Goal: Navigation & Orientation: Go to known website

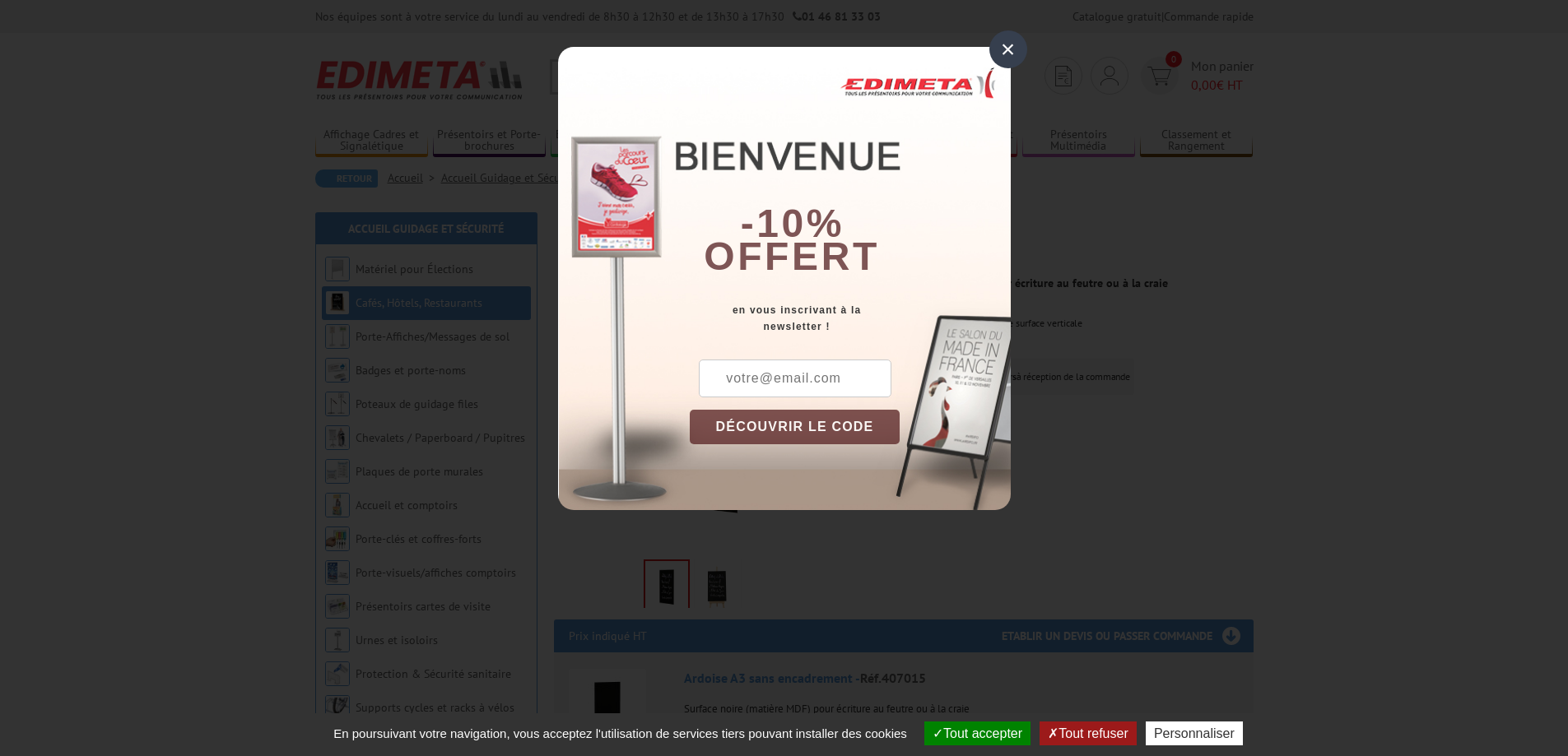
click at [1011, 47] on div "×" at bounding box center [1008, 49] width 38 height 38
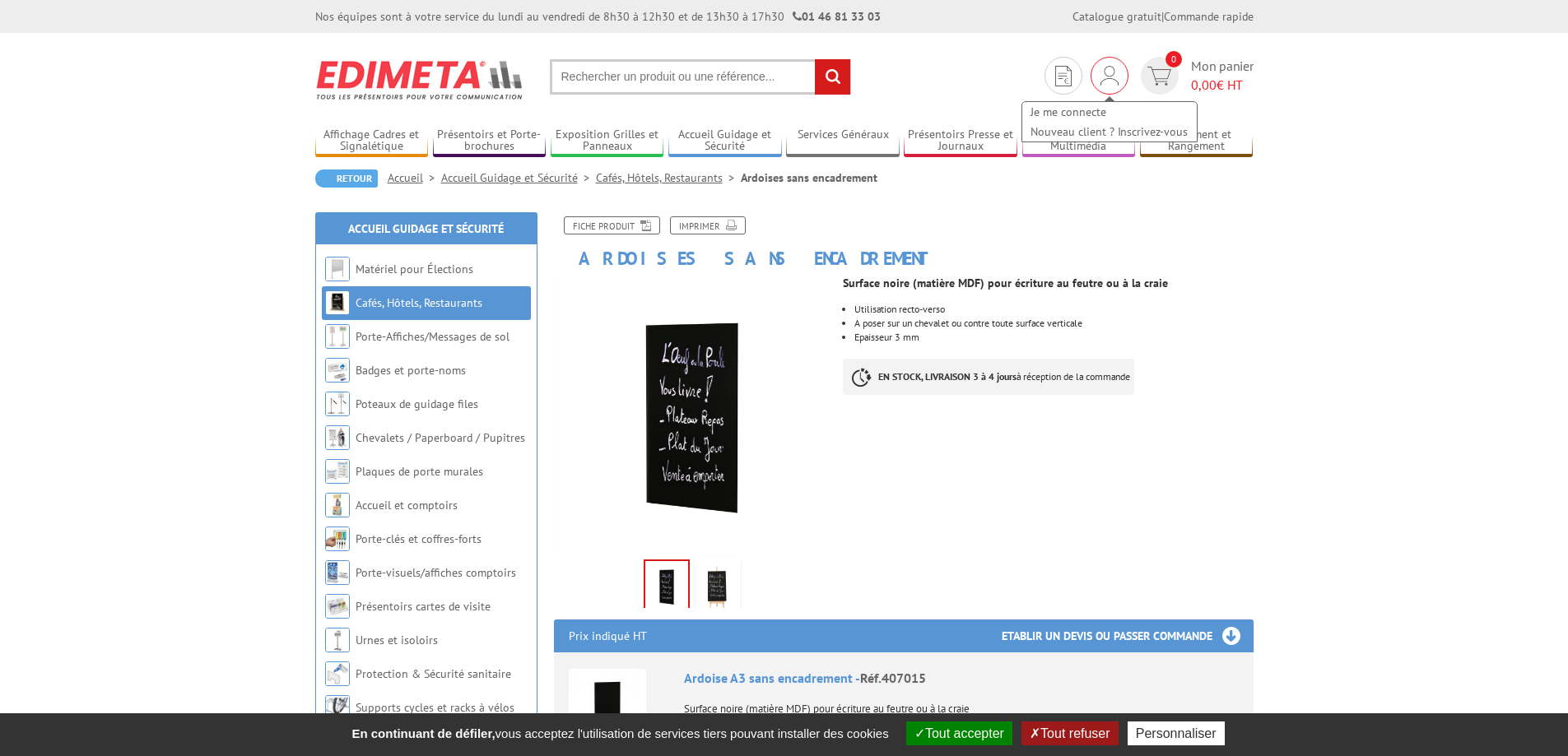
click at [1111, 77] on img at bounding box center [1110, 75] width 19 height 19
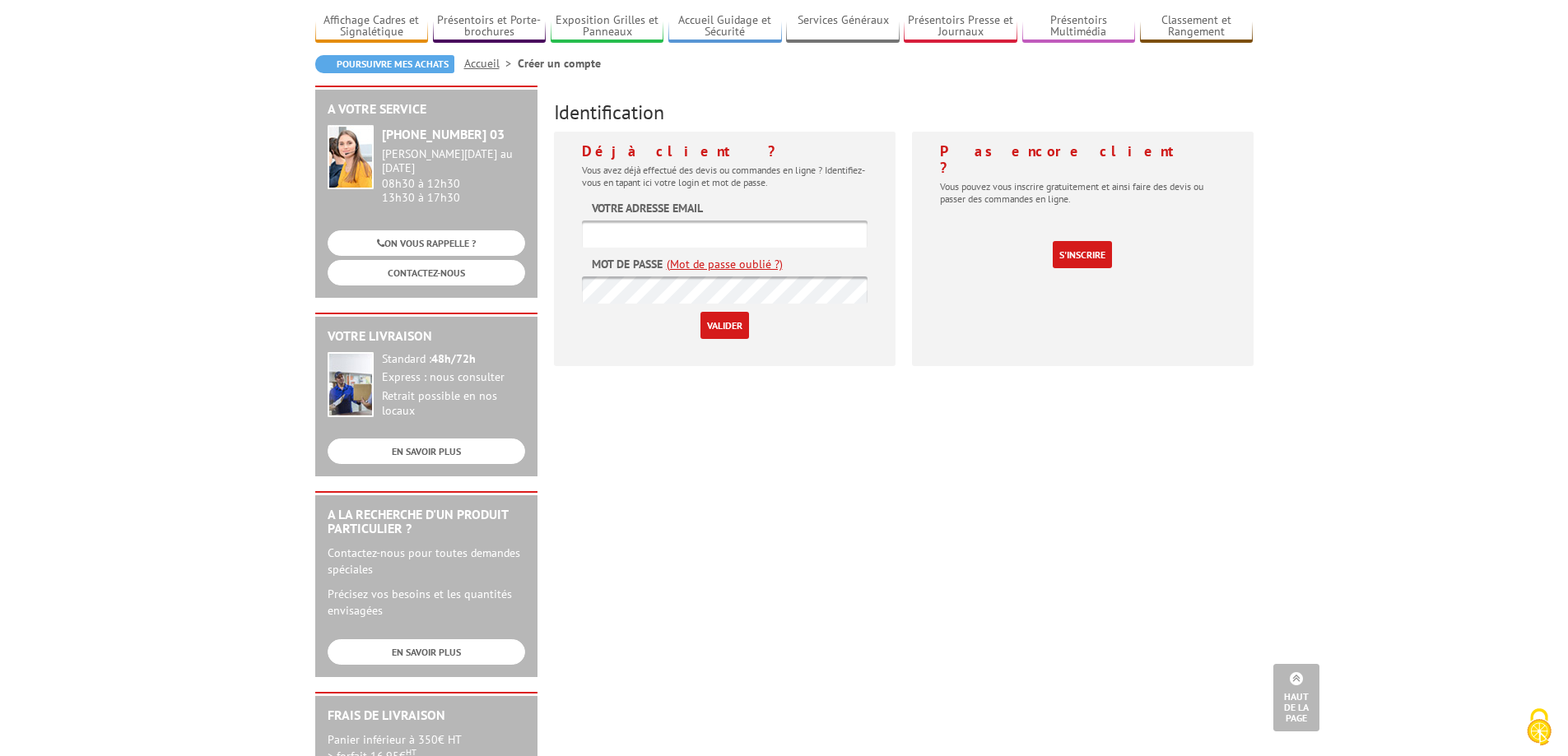
scroll to position [32, 0]
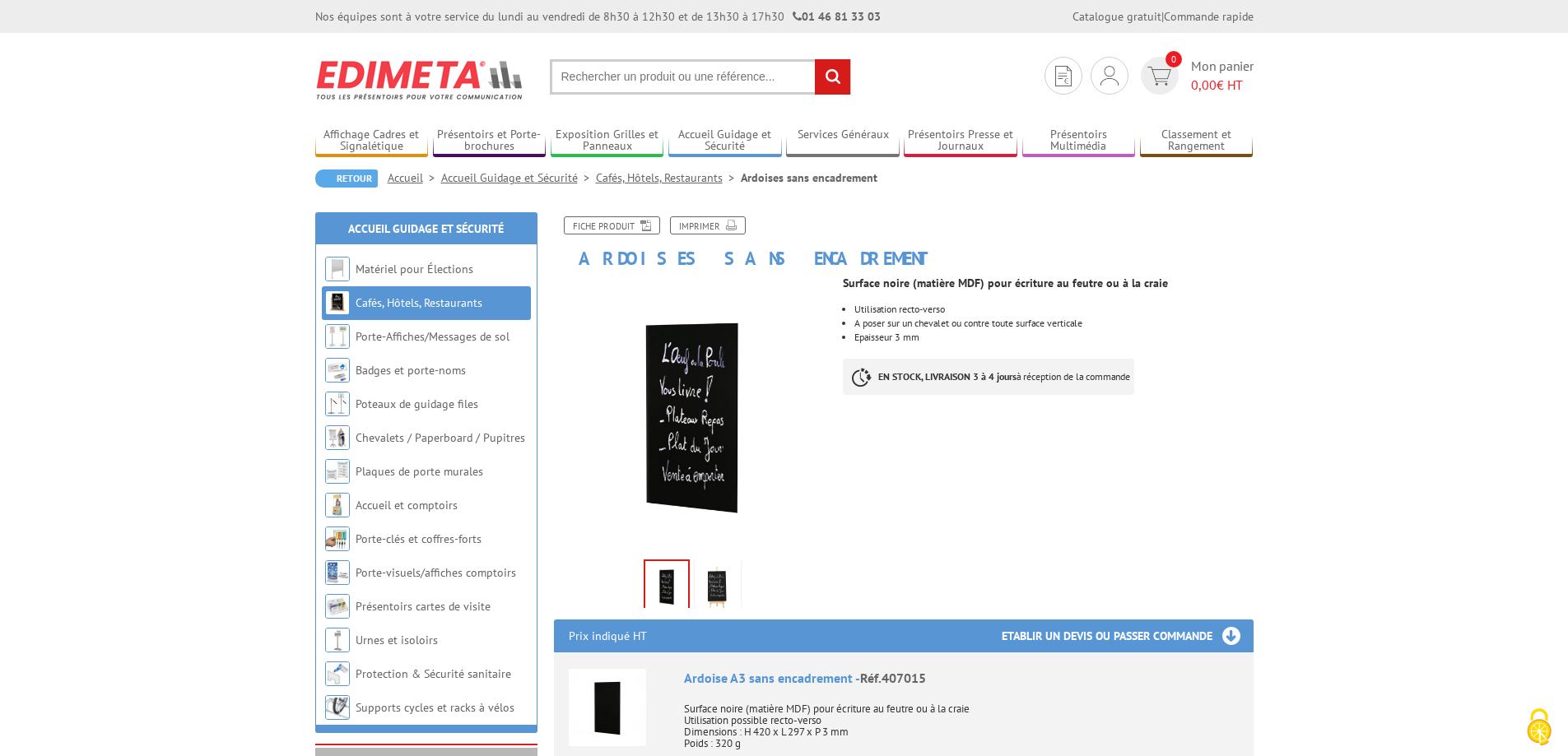
scroll to position [82, 0]
